Goal: Check status: Check status

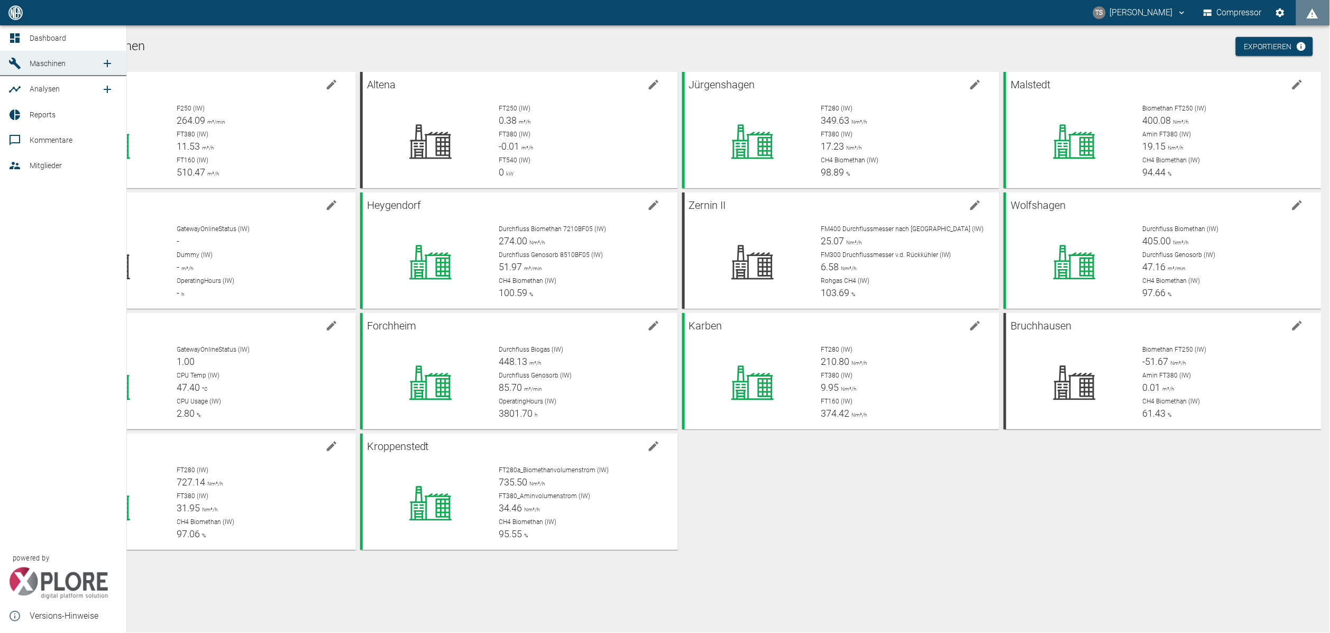
click at [13, 120] on icon at bounding box center [14, 114] width 13 height 13
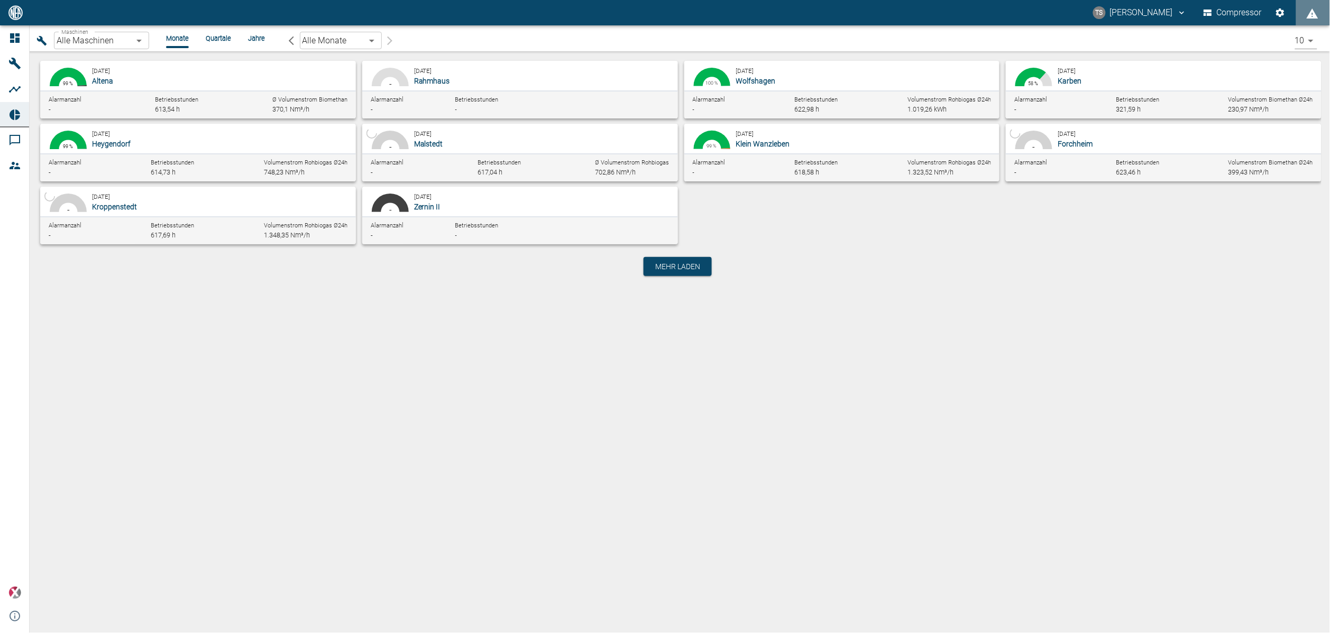
click at [130, 40] on body "TS [PERSON_NAME] Compressor Dashboard Maschinen Analysen Reports Kommentare Mit…" at bounding box center [665, 316] width 1330 height 633
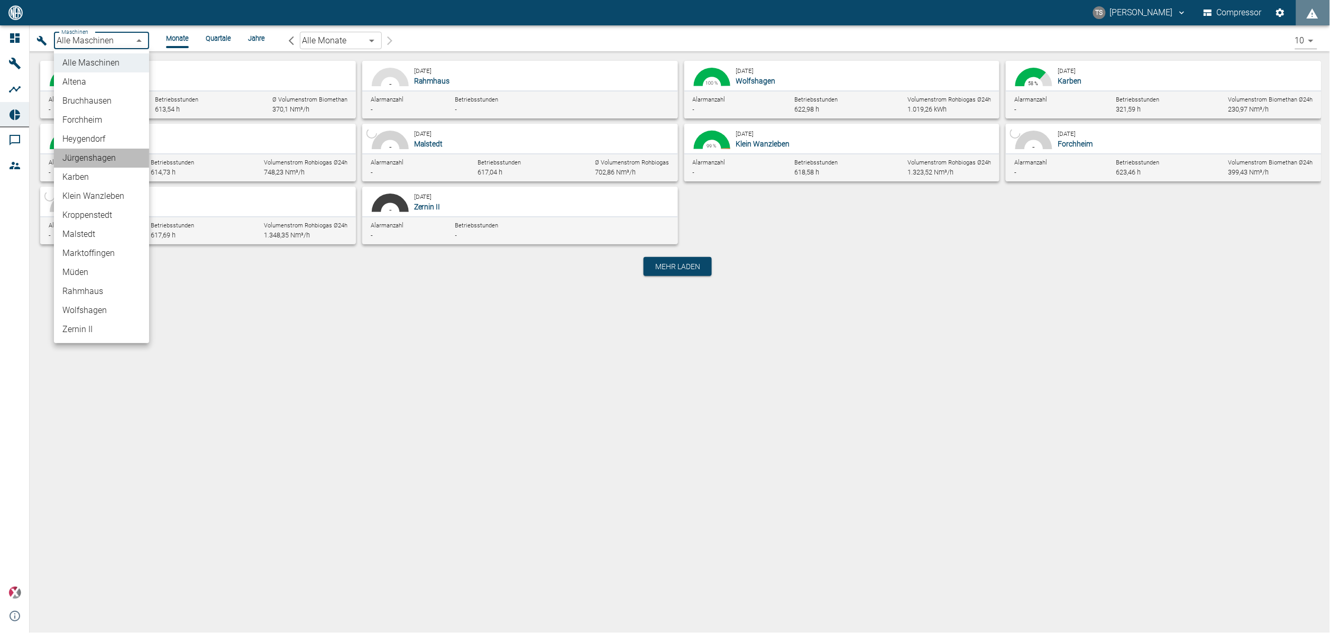
click at [93, 162] on li "Jürgenshagen" at bounding box center [101, 158] width 95 height 19
type input "381d891b-1471-48c8-b76d-f56620aafa3d"
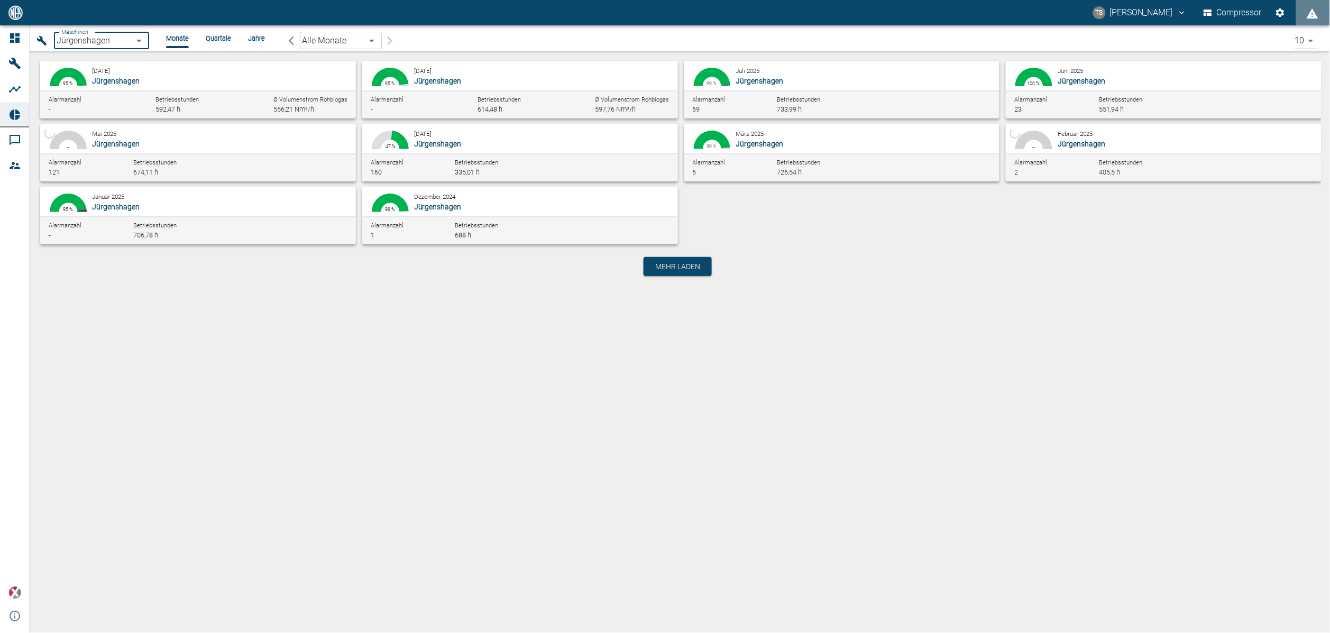
click at [376, 38] on body "TS [PERSON_NAME] Compressor Dashboard Maschinen Analysen Reports Kommentare Mit…" at bounding box center [665, 316] width 1330 height 633
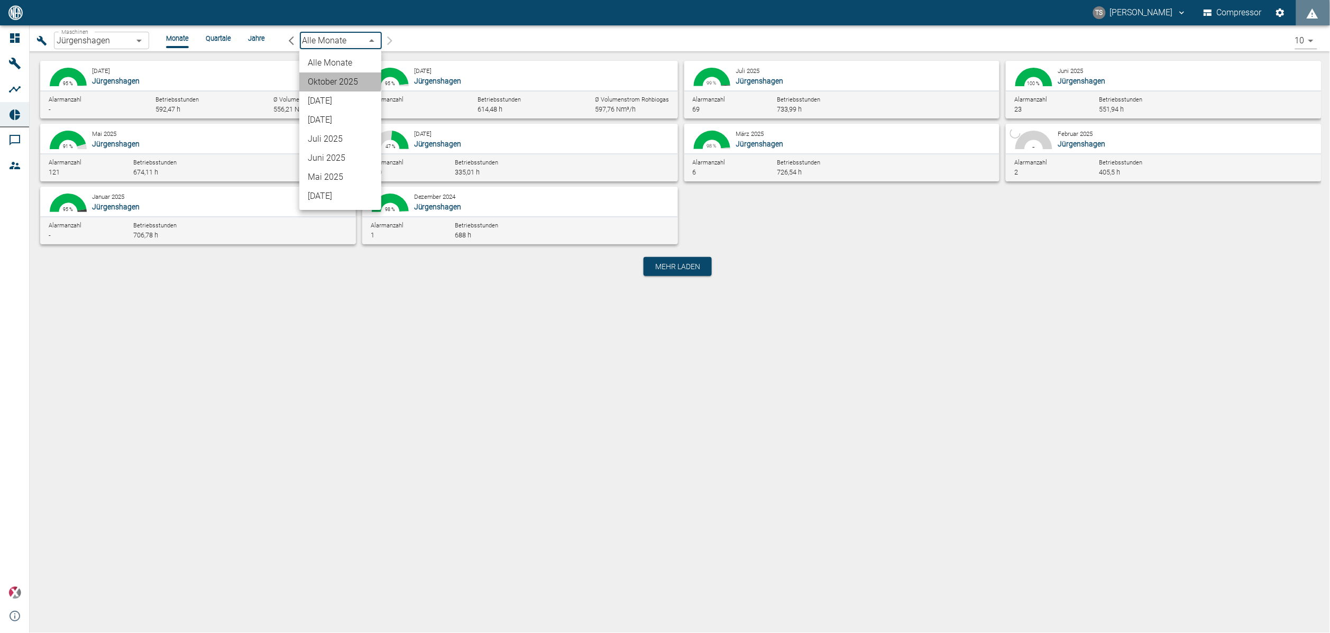
click at [340, 79] on li "Oktober 2025" at bounding box center [340, 81] width 82 height 19
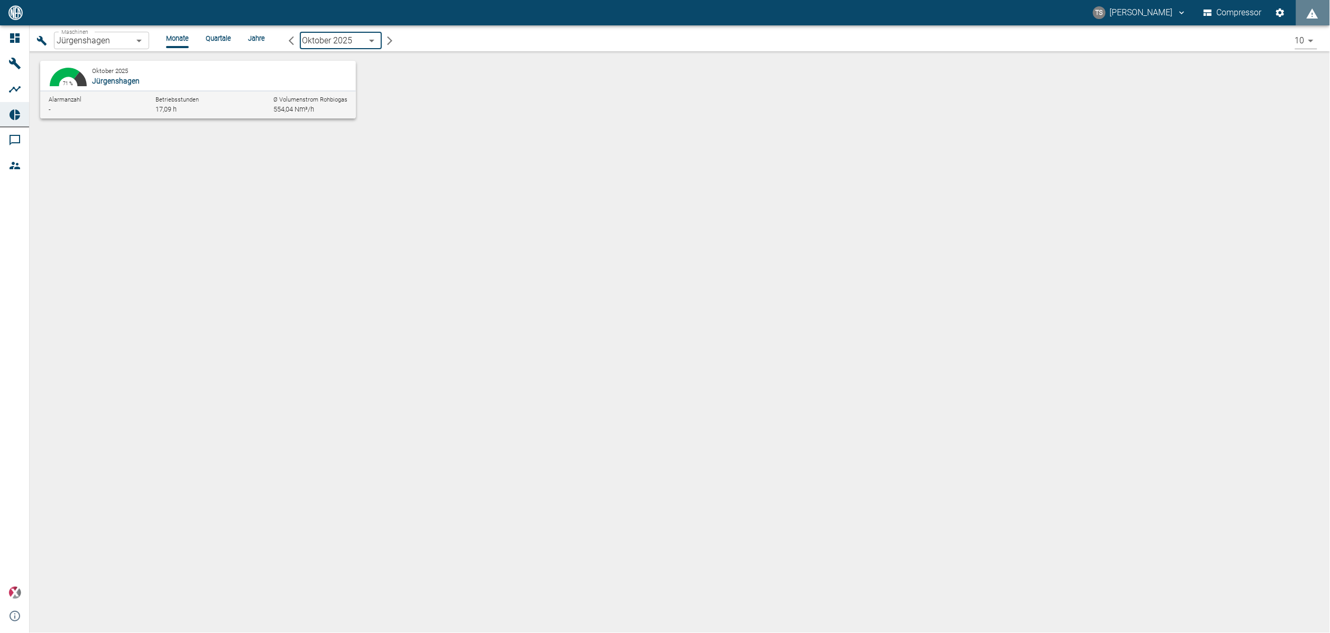
click at [196, 76] on p "Jürgenshagen" at bounding box center [218, 81] width 252 height 11
